Goal: Task Accomplishment & Management: Complete application form

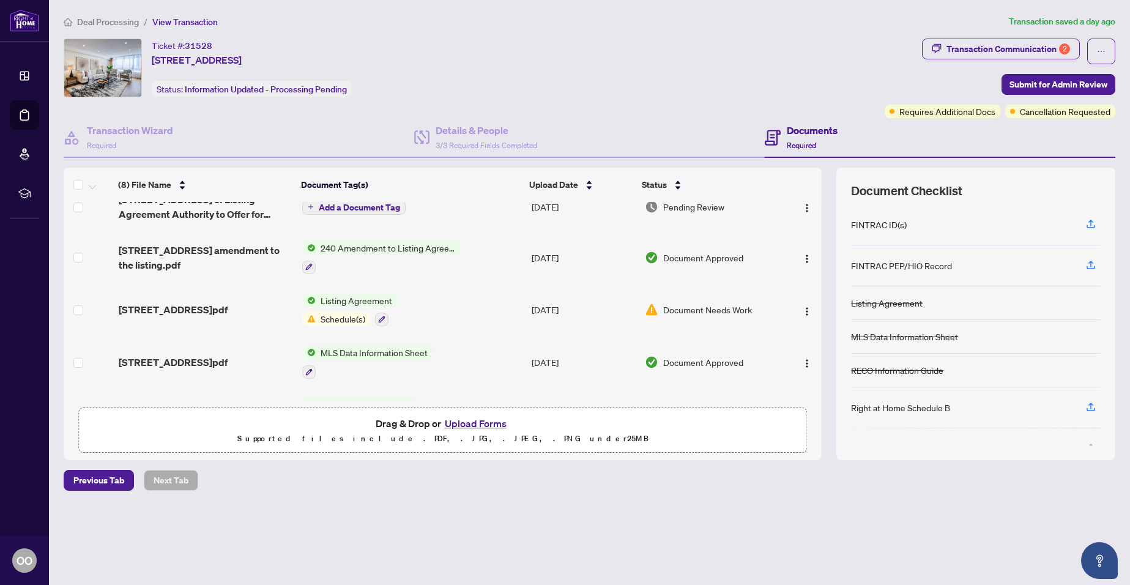
scroll to position [171, 0]
click at [1076, 84] on span "Submit for Admin Review" at bounding box center [1058, 85] width 98 height 20
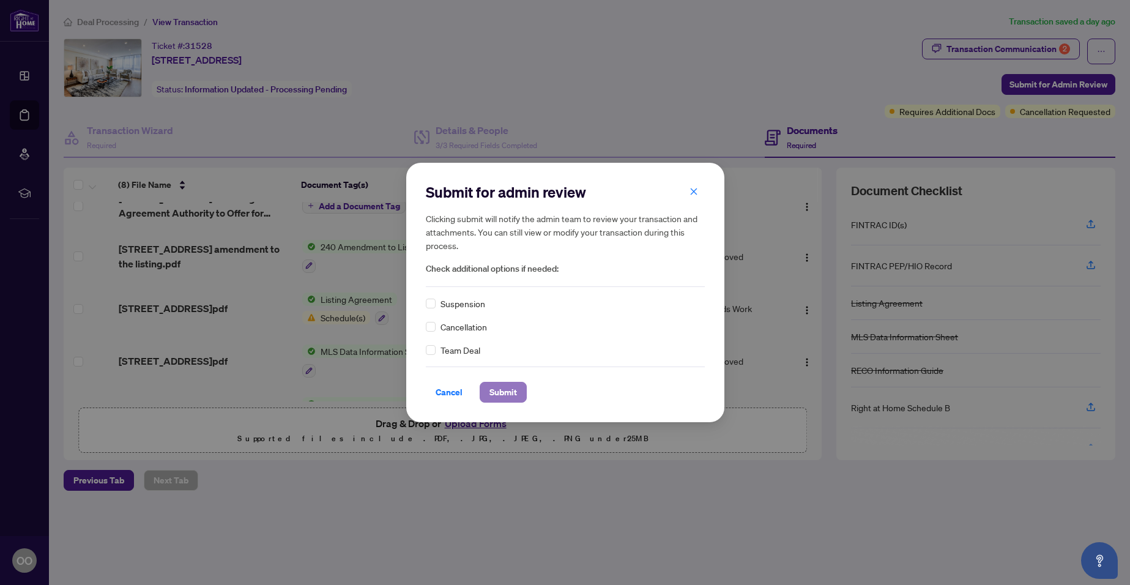
click at [502, 388] on span "Submit" at bounding box center [503, 392] width 28 height 20
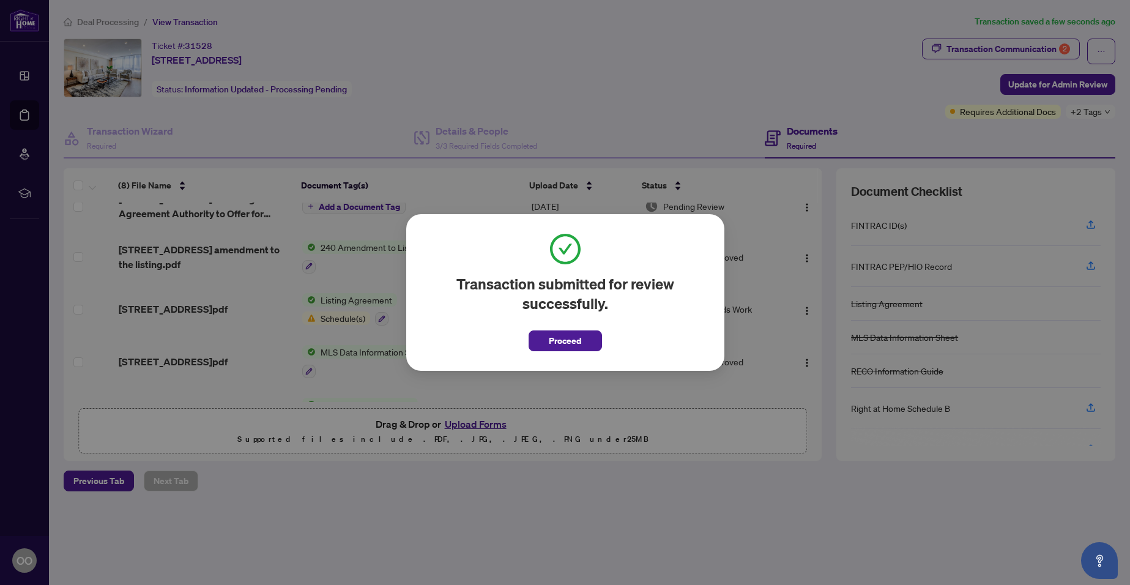
drag, startPoint x: 818, startPoint y: 291, endPoint x: 819, endPoint y: 223, distance: 67.9
click at [819, 223] on div "Transaction submitted for review successfully. Proceed Cancel OK" at bounding box center [565, 292] width 1130 height 585
drag, startPoint x: 820, startPoint y: 303, endPoint x: 819, endPoint y: 272, distance: 31.3
click at [819, 272] on div "Transaction submitted for review successfully. Proceed Cancel OK" at bounding box center [565, 292] width 1130 height 585
click at [563, 343] on span "Proceed" at bounding box center [565, 341] width 32 height 20
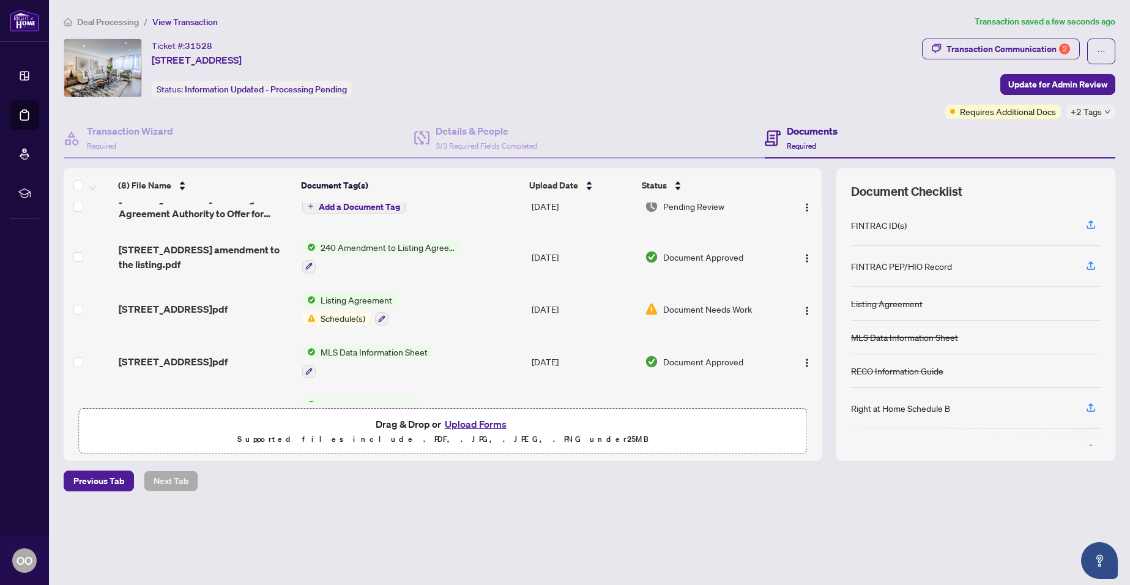
drag, startPoint x: 822, startPoint y: 303, endPoint x: 820, endPoint y: 269, distance: 34.3
click at [820, 269] on div "(8) File Name Document Tag(s) Upload Date Status 1207 130 Carlton St - Amendmen…" at bounding box center [590, 314] width 1052 height 292
drag, startPoint x: 822, startPoint y: 326, endPoint x: 820, endPoint y: 358, distance: 32.5
click at [820, 358] on div "(8) File Name Document Tag(s) Upload Date Status 1207 130 Carlton St - Amendmen…" at bounding box center [590, 314] width 1052 height 292
click at [978, 110] on span "Requires Additional Docs" at bounding box center [1008, 111] width 96 height 13
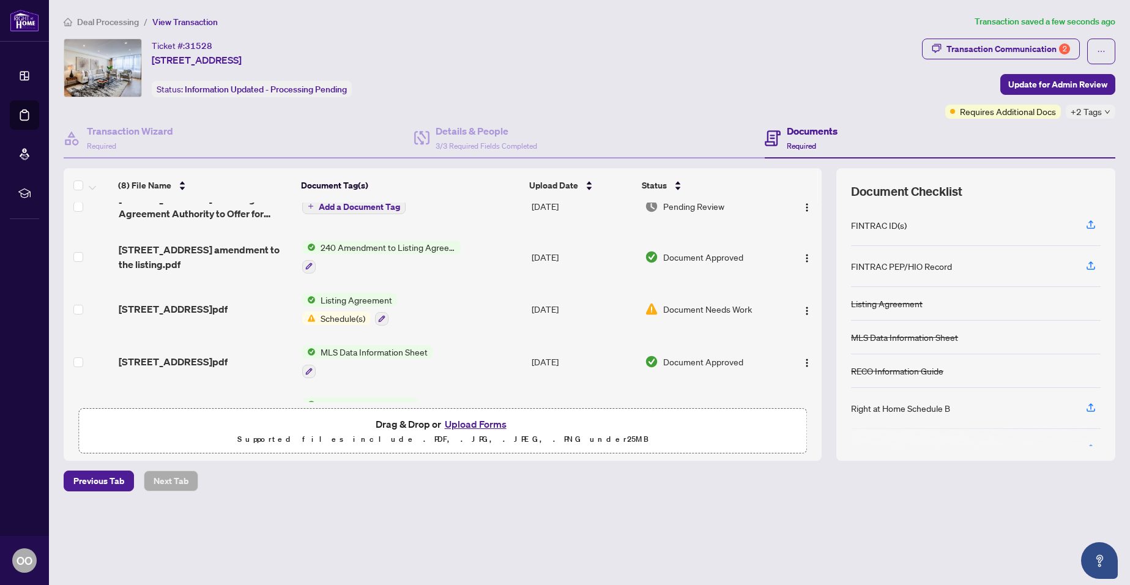
click at [1075, 110] on span "+2 Tags" at bounding box center [1086, 112] width 31 height 14
click at [994, 47] on div "Transaction Communication 2" at bounding box center [1008, 49] width 124 height 20
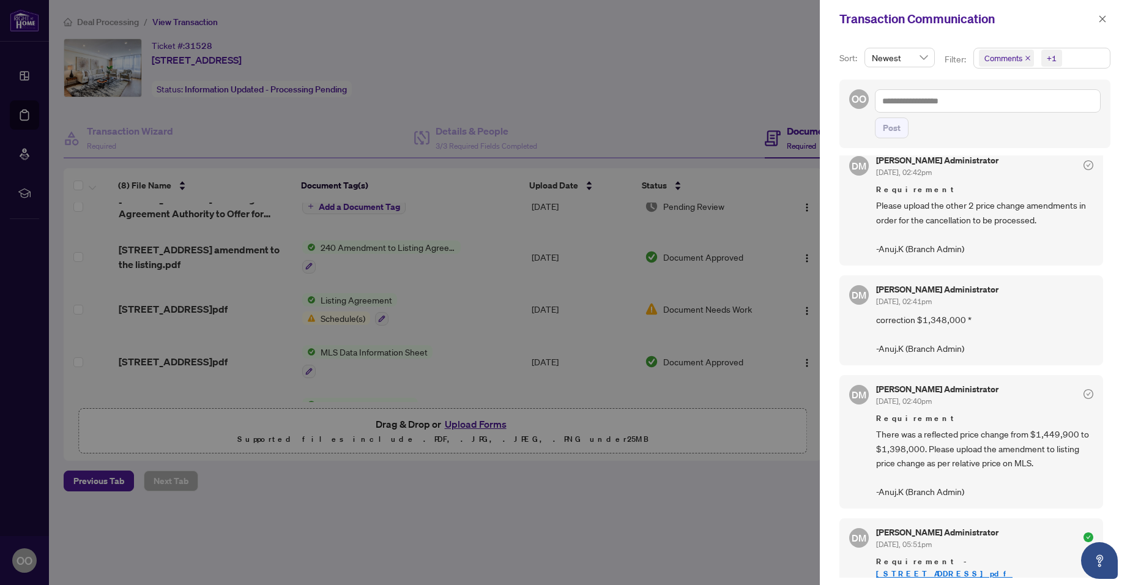
scroll to position [0, 0]
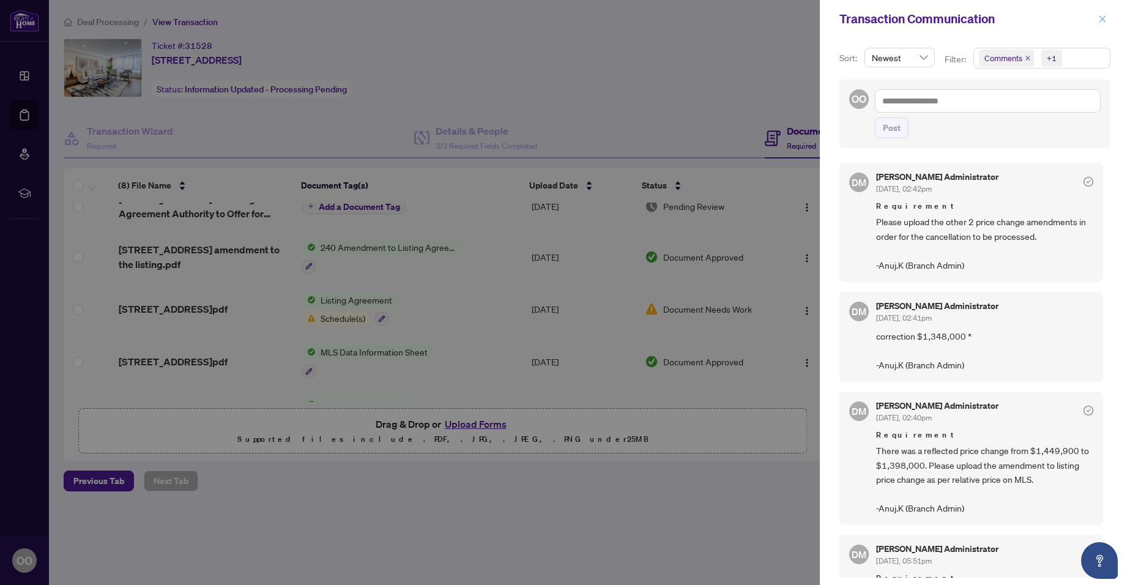
click at [1105, 17] on icon "close" at bounding box center [1102, 19] width 9 height 9
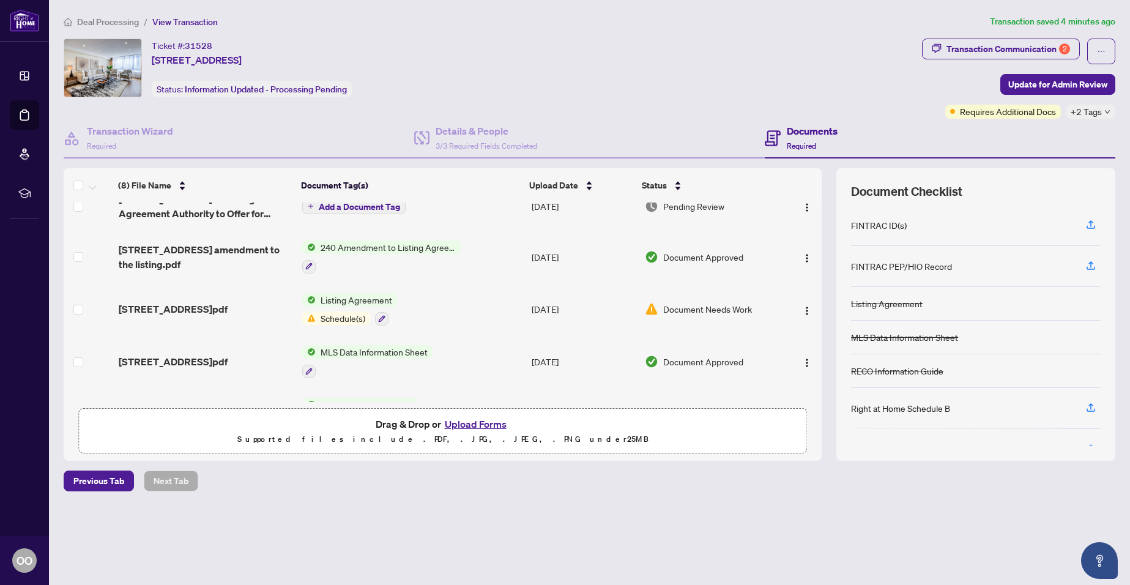
click at [803, 128] on h4 "Documents" at bounding box center [812, 131] width 51 height 15
click at [784, 147] on div "Documents Required" at bounding box center [801, 138] width 73 height 29
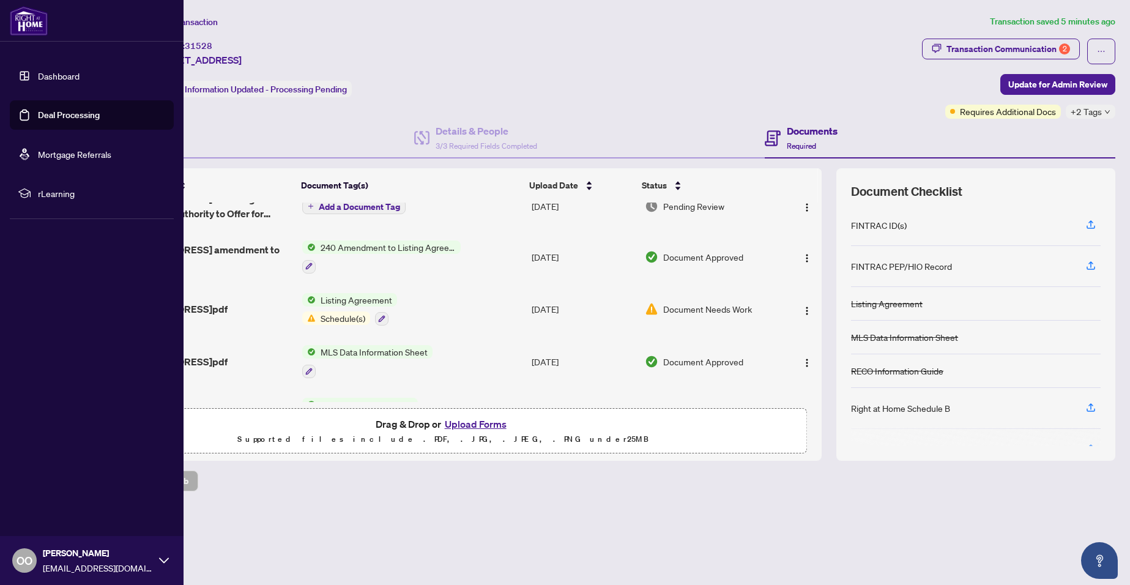
click at [72, 78] on link "Dashboard" at bounding box center [59, 75] width 42 height 11
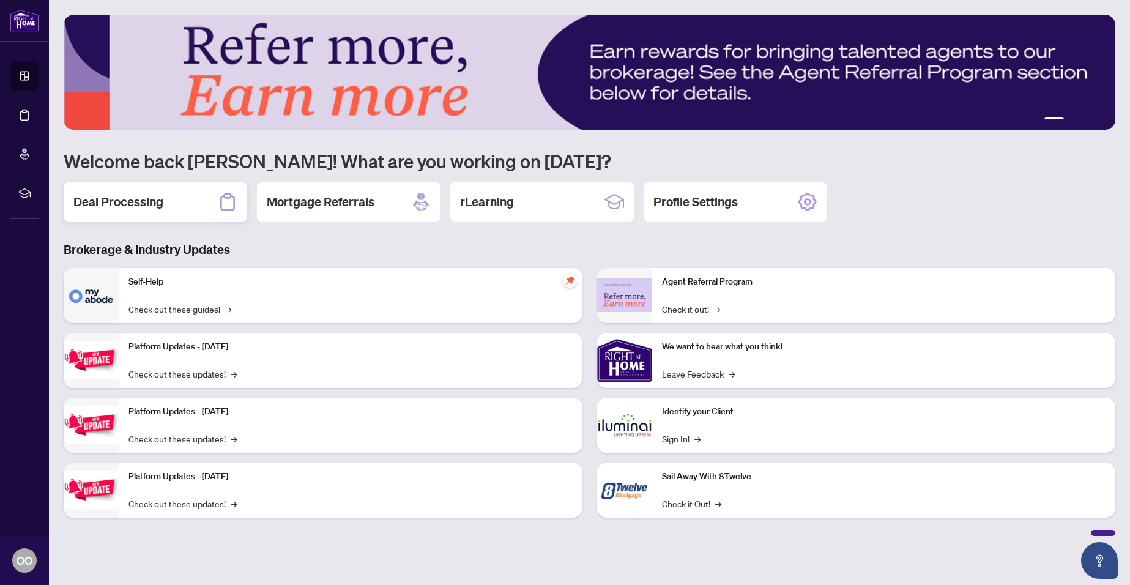
click at [127, 204] on h2 "Deal Processing" at bounding box center [118, 201] width 90 height 17
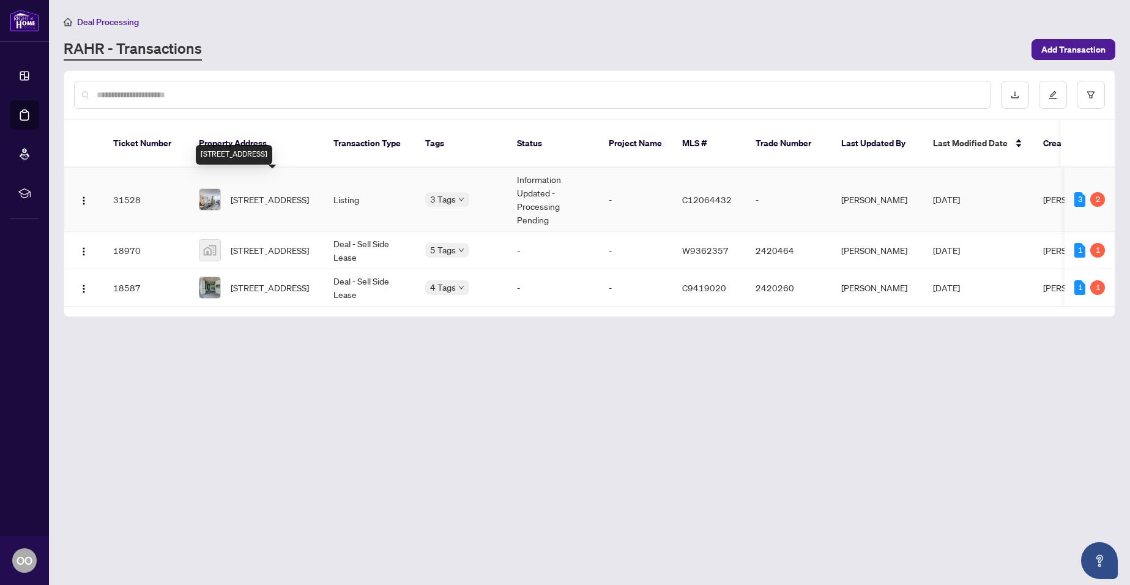
click at [277, 193] on span "1207-130 Carlton St, Toronto, Ontario M5A 4K3, Canada" at bounding box center [270, 199] width 78 height 13
